Goal: Task Accomplishment & Management: Manage account settings

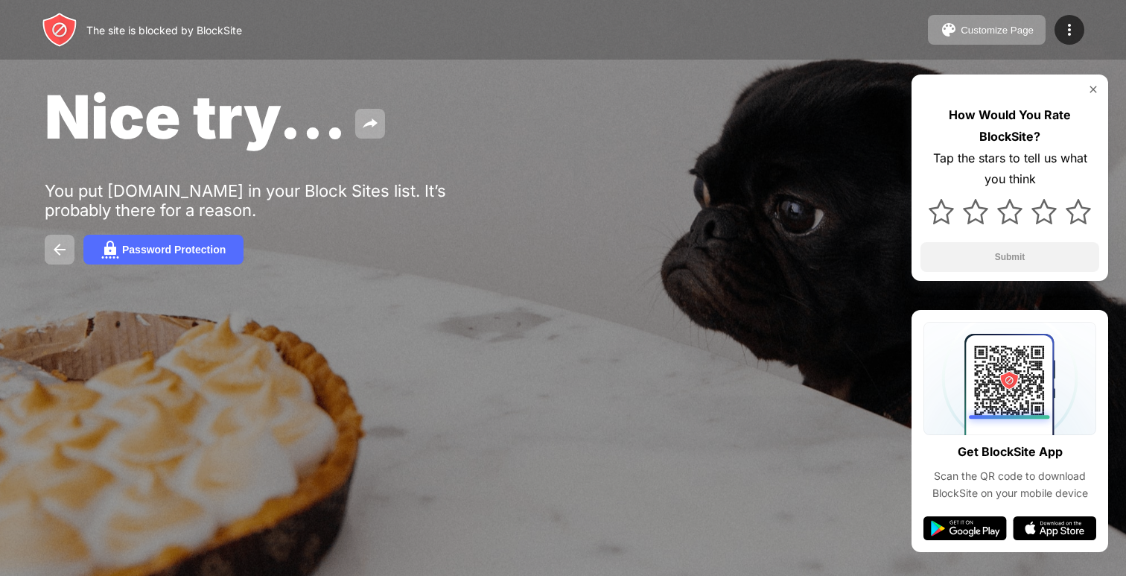
click at [614, 402] on div at bounding box center [563, 288] width 1126 height 576
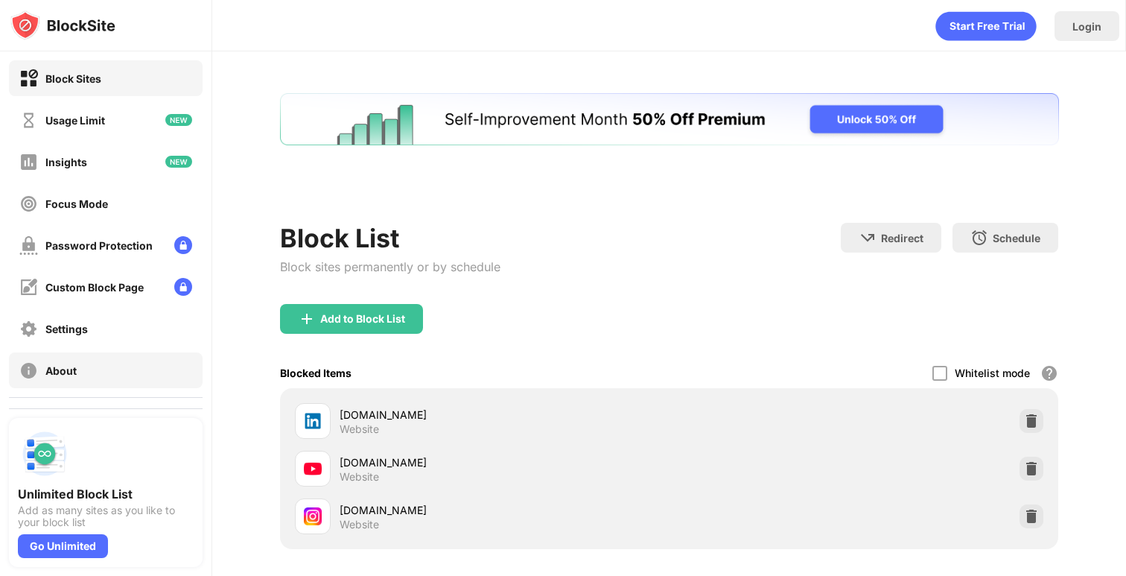
scroll to position [43, 0]
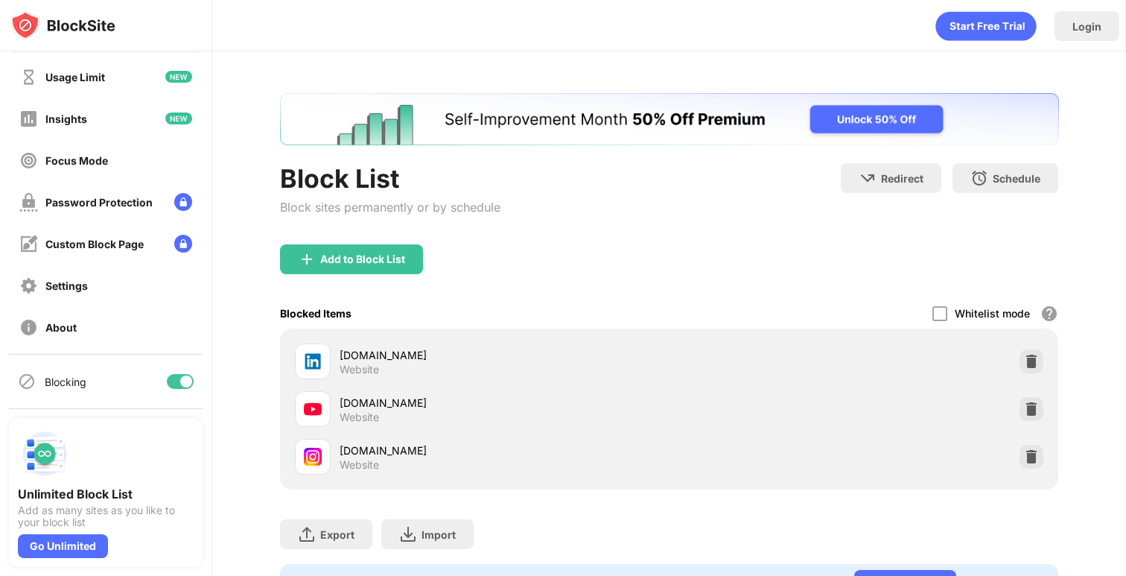
click at [181, 382] on div at bounding box center [186, 381] width 12 height 12
click at [253, 439] on div "Block List Block sites permanently or by schedule Redirect Choose a site to be …" at bounding box center [669, 349] width 914 height 596
click at [177, 382] on div at bounding box center [174, 381] width 12 height 12
click at [627, 195] on div "Block List Block sites permanently or by schedule Redirect Choose a site to be …" at bounding box center [669, 203] width 779 height 81
